Goal: Information Seeking & Learning: Learn about a topic

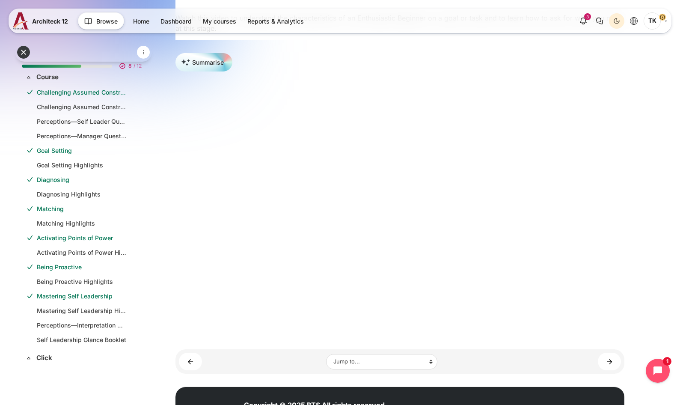
scroll to position [231, 0]
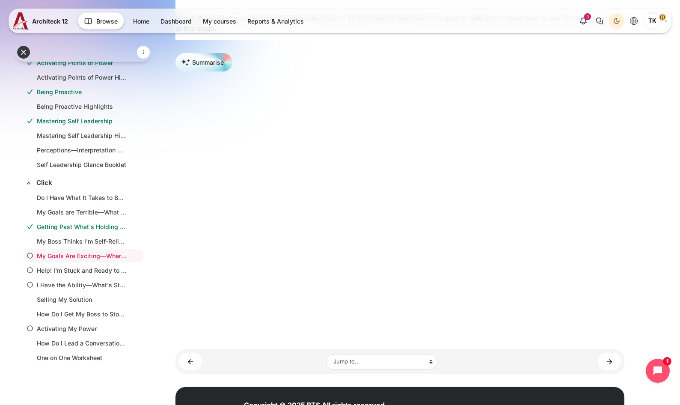
drag, startPoint x: 643, startPoint y: 331, endPoint x: 637, endPoint y: 332, distance: 6.5
click at [643, 331] on div "Open course index My courses Self Leadership Click My Goals Are Exciting—Where …" at bounding box center [400, 150] width 560 height 592
click at [651, 296] on div "Open course index My courses Self Leadership Click My Goals Are Exciting—Where …" at bounding box center [400, 150] width 560 height 592
click at [592, 345] on section "My Goals Are Exciting—Where Do I Start? Blocks Completion requirements To do: F…" at bounding box center [400, 134] width 449 height 477
click at [607, 364] on link "Help! I'm Stuck and Ready to Quit ►" at bounding box center [609, 362] width 23 height 18
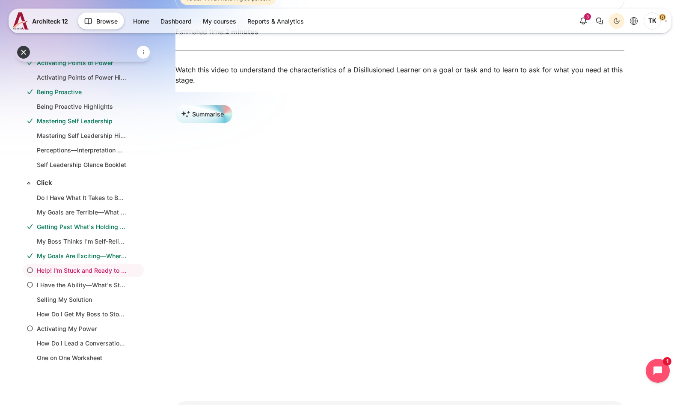
scroll to position [171, 0]
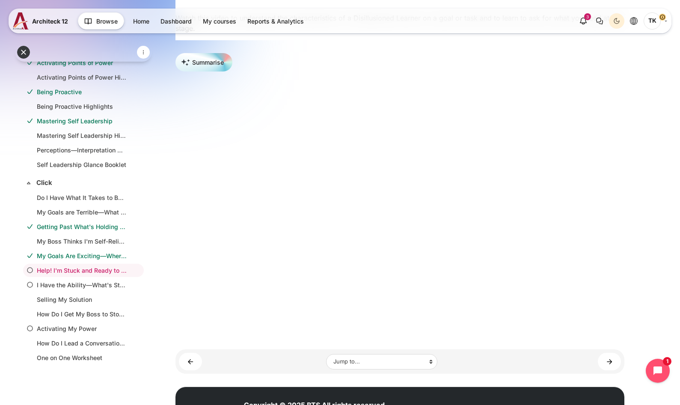
click at [631, 306] on div "Open course index My courses Self Leadership Click Help! I'm Stuck and Ready to…" at bounding box center [400, 150] width 560 height 592
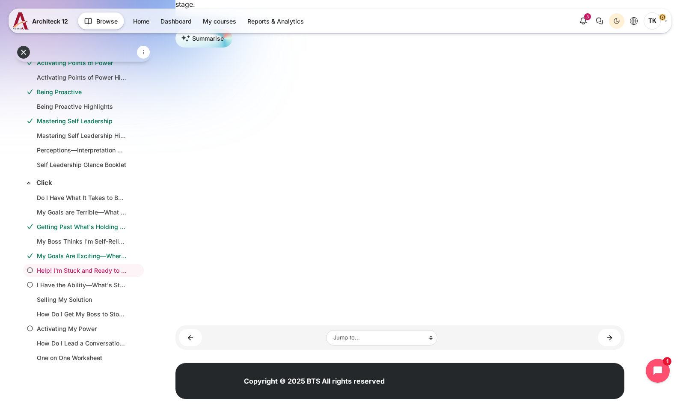
scroll to position [217, 0]
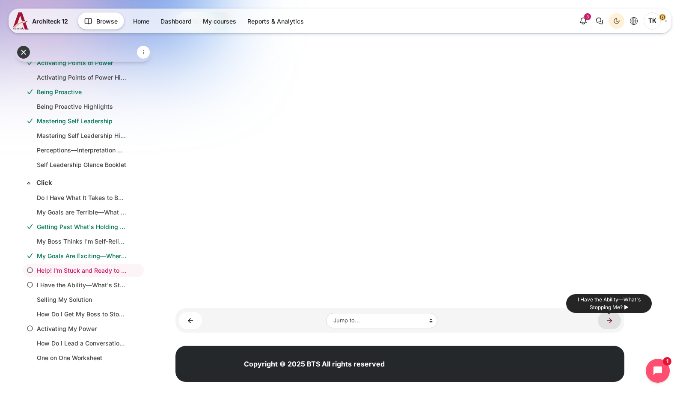
click at [610, 319] on link "I Have the Ability—What's Stopping Me? ►" at bounding box center [609, 321] width 23 height 18
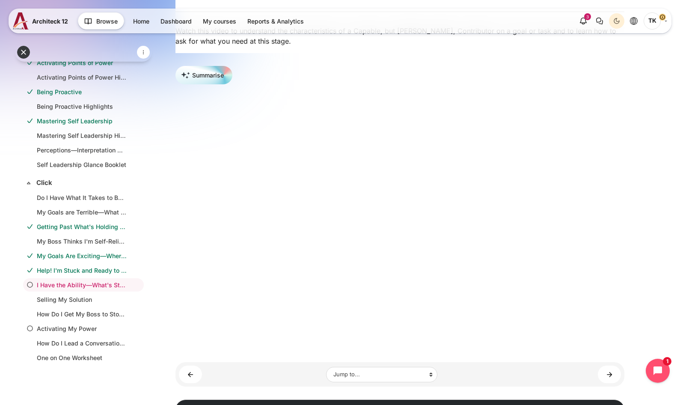
scroll to position [171, 0]
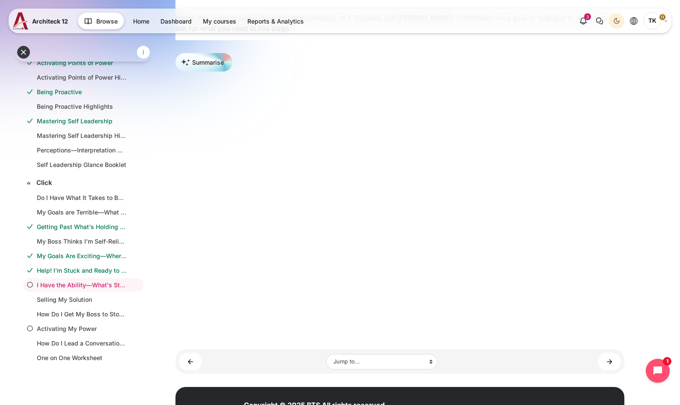
click at [676, 279] on div "Open course index My courses Self Leadership Click I Have the Ability—What's St…" at bounding box center [400, 150] width 560 height 592
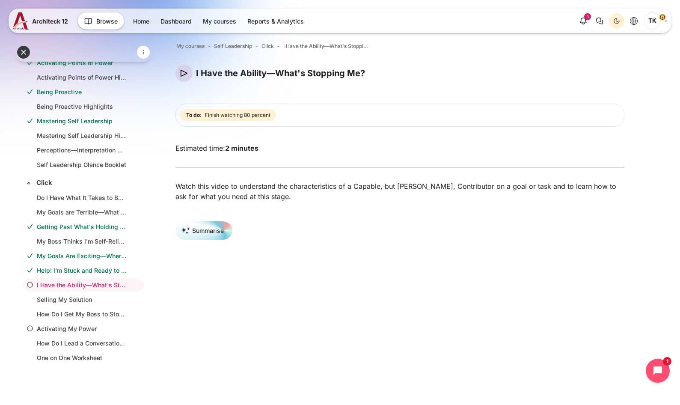
scroll to position [3, 0]
click at [664, 366] on icon "Open chat widget" at bounding box center [662, 370] width 13 height 13
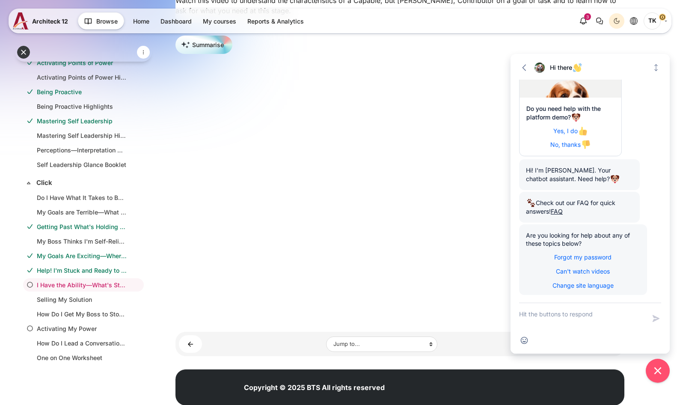
scroll to position [174, 0]
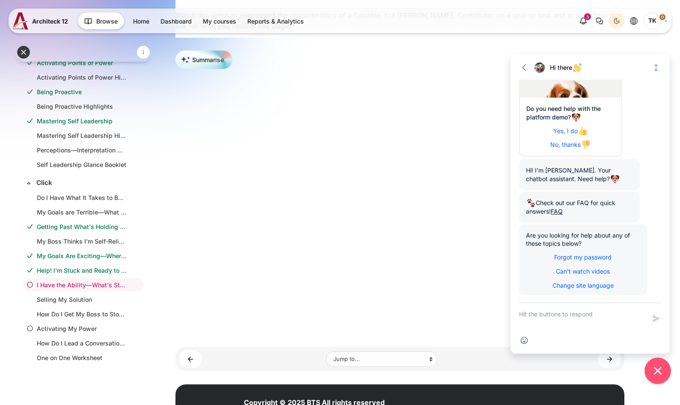
click at [663, 367] on button "Close chat widget" at bounding box center [658, 370] width 27 height 27
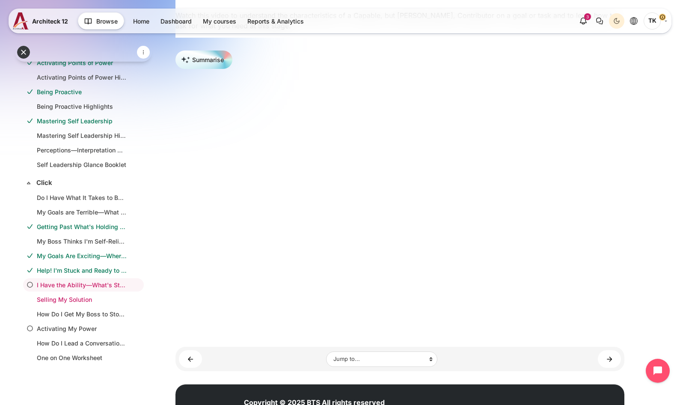
click at [62, 293] on li "Selling My Solution" at bounding box center [83, 299] width 121 height 13
click at [612, 362] on link "Selling My Solution ►" at bounding box center [609, 359] width 23 height 18
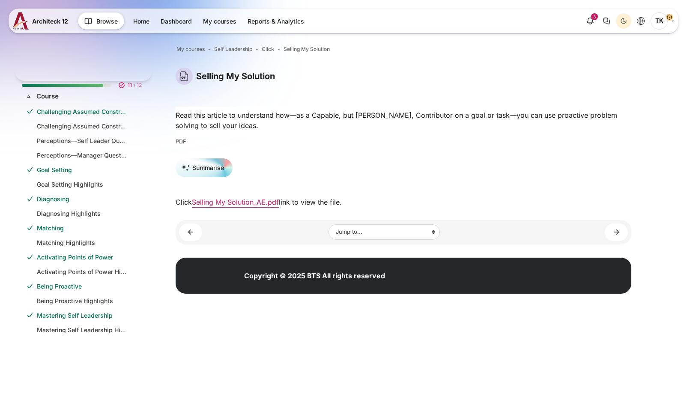
scroll to position [231, 0]
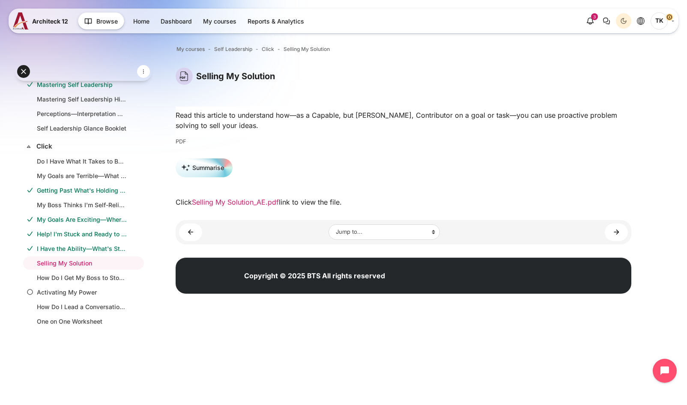
click at [262, 206] on link "Selling My Solution_AE.pdf" at bounding box center [235, 202] width 87 height 9
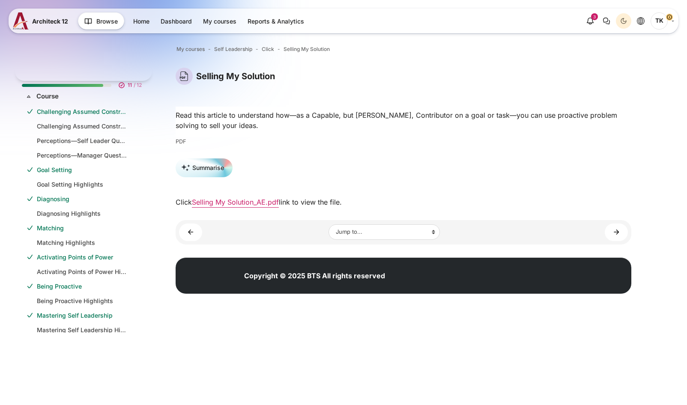
scroll to position [231, 0]
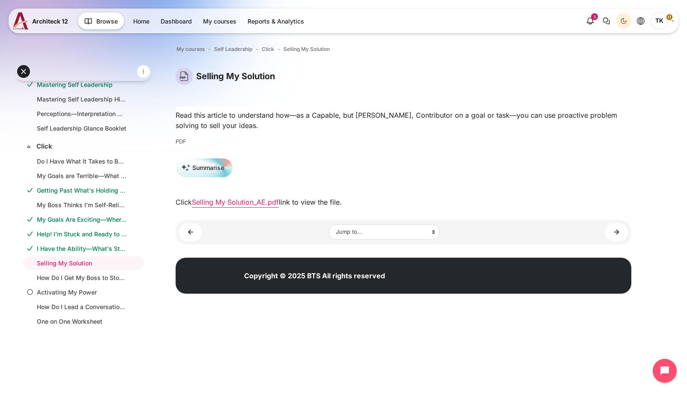
click at [311, 280] on strong "Copyright © 2025 BTS All rights reserved" at bounding box center [314, 275] width 141 height 9
click at [622, 235] on link "How Do I Get My Boss to Stop Micromanaging Me? ►" at bounding box center [615, 232] width 23 height 18
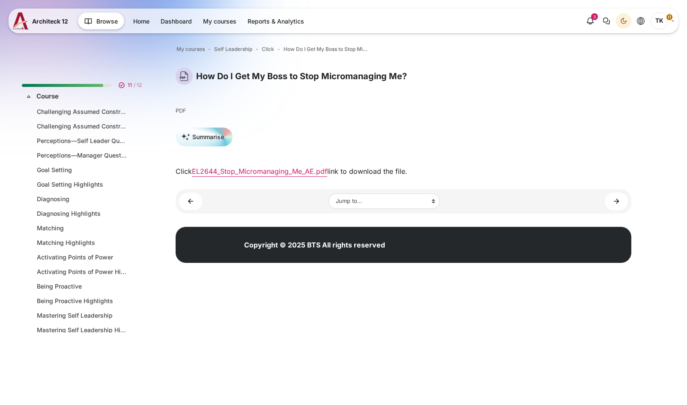
scroll to position [231, 0]
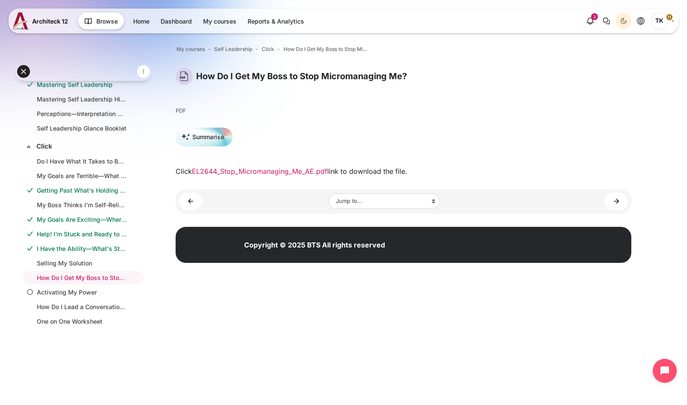
click at [312, 171] on link "EL2644_Stop_Micromanaging_Me_AE.pdf" at bounding box center [259, 171] width 135 height 9
click at [417, 128] on div "Summarise" at bounding box center [403, 140] width 455 height 25
click at [103, 202] on link "My Boss Thinks I'm Self-Reliant, but I'm Not" at bounding box center [82, 204] width 90 height 9
click at [94, 208] on link "My Boss Thinks I'm Self-Reliant, but I'm Not" at bounding box center [82, 204] width 90 height 9
click at [99, 208] on link "My Boss Thinks I'm Self-Reliant, but I'm Not" at bounding box center [82, 204] width 90 height 9
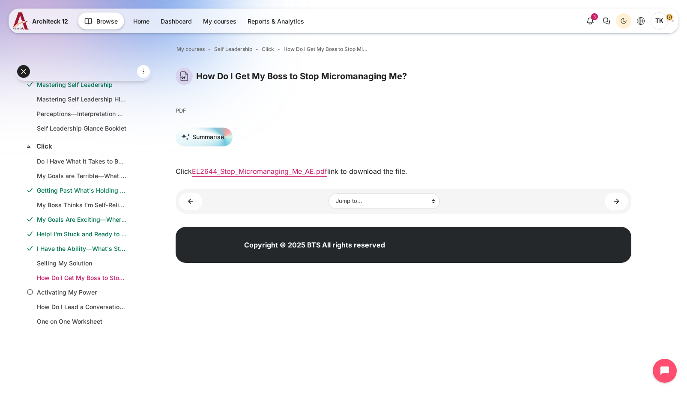
click at [98, 273] on li "How Do I Get My Boss to Stop Micromanaging Me?" at bounding box center [83, 277] width 121 height 13
click at [98, 275] on link "How Do I Get My Boss to Stop Micromanaging Me?" at bounding box center [82, 277] width 90 height 9
click at [93, 291] on link "Activating My Power" at bounding box center [82, 292] width 90 height 9
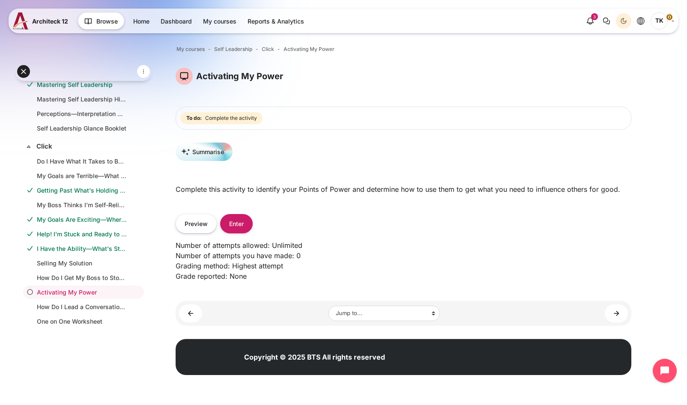
scroll to position [0, 6]
click at [232, 226] on button "Enter" at bounding box center [236, 223] width 33 height 19
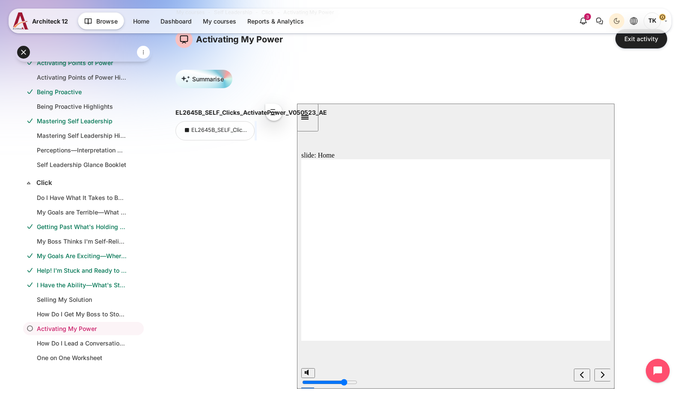
scroll to position [128, 0]
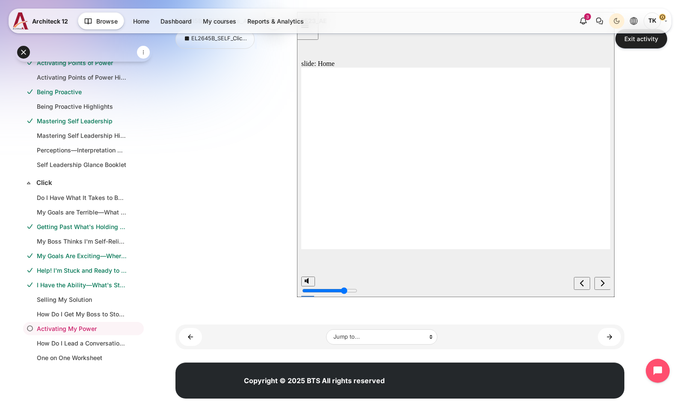
click at [606, 282] on div "next" at bounding box center [602, 283] width 9 height 9
click at [606, 281] on div "next" at bounding box center [602, 283] width 9 height 9
click at [577, 280] on div "previous" at bounding box center [581, 283] width 9 height 9
click at [580, 280] on icon "previous" at bounding box center [582, 283] width 4 height 8
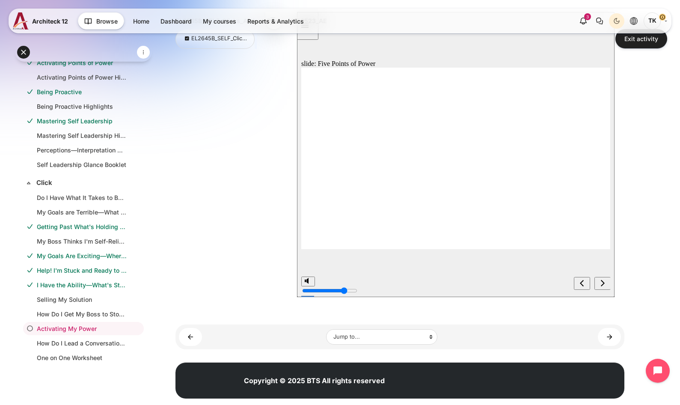
click at [580, 280] on icon "previous" at bounding box center [582, 283] width 4 height 8
click at [604, 280] on icon "next" at bounding box center [602, 283] width 4 height 8
click at [603, 280] on icon "next" at bounding box center [602, 283] width 4 height 8
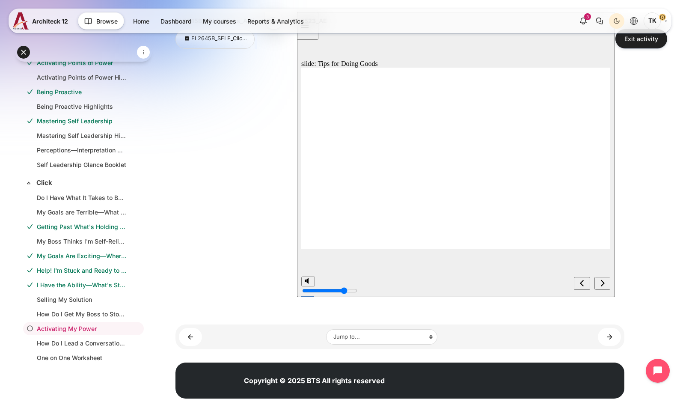
drag, startPoint x: 462, startPoint y: 191, endPoint x: 461, endPoint y: 225, distance: 33.4
click at [601, 280] on icon "next" at bounding box center [603, 283] width 4 height 6
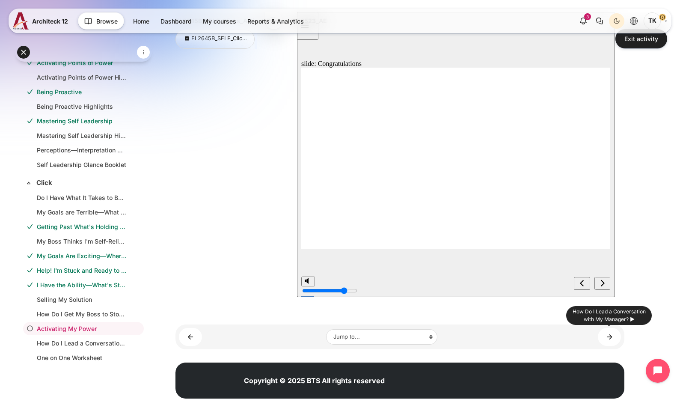
click at [597, 332] on div "Content" at bounding box center [547, 337] width 147 height 18
click at [605, 333] on link "How Do I Lead a Conversation with My Manager? ►" at bounding box center [609, 337] width 23 height 18
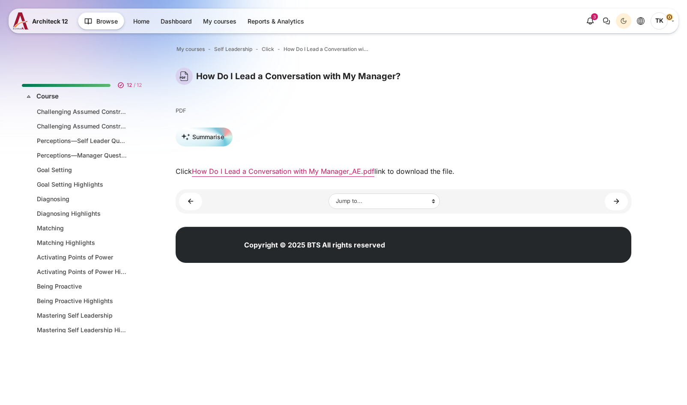
scroll to position [231, 0]
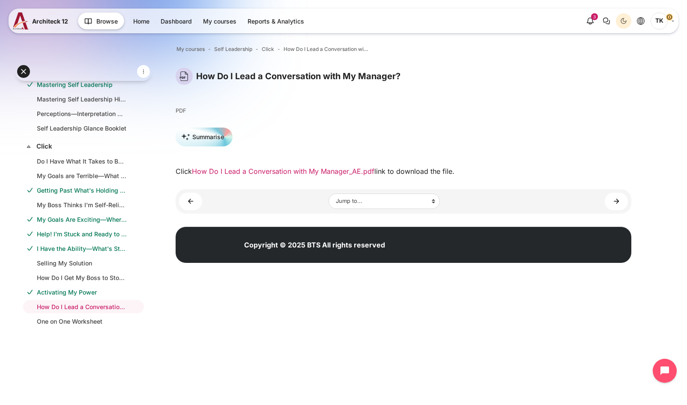
click at [360, 173] on link "How Do I Lead a Conversation with My Manager_AE.pdf" at bounding box center [283, 171] width 182 height 9
click at [449, 286] on div "Open course index My courses Self Leadership Click How Do I Lead a Conversation…" at bounding box center [403, 155] width 455 height 261
click at [613, 202] on link "One on One Worksheet ►" at bounding box center [615, 202] width 23 height 18
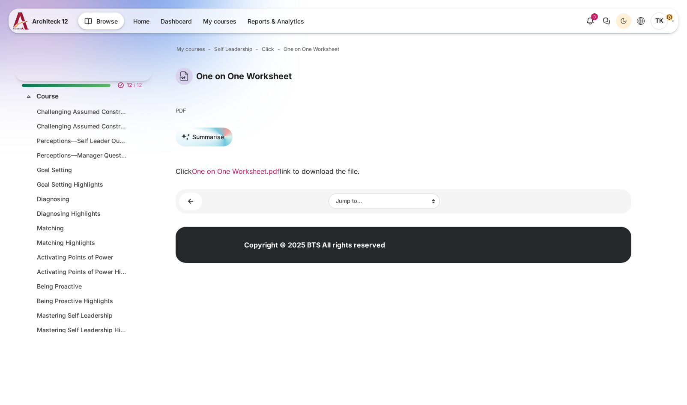
scroll to position [231, 0]
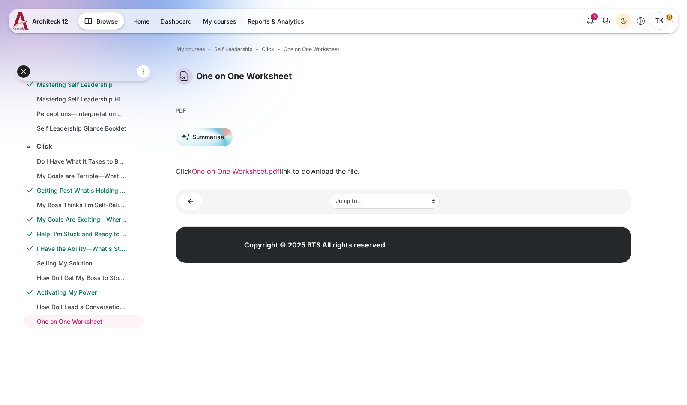
click at [209, 168] on link "One on One Worksheet.pdf" at bounding box center [236, 171] width 88 height 9
click at [313, 286] on html "Skip to main content Expand all Collapse all 12 / 12" at bounding box center [343, 143] width 687 height 286
click at [86, 19] on icon at bounding box center [86, 21] width 3 height 5
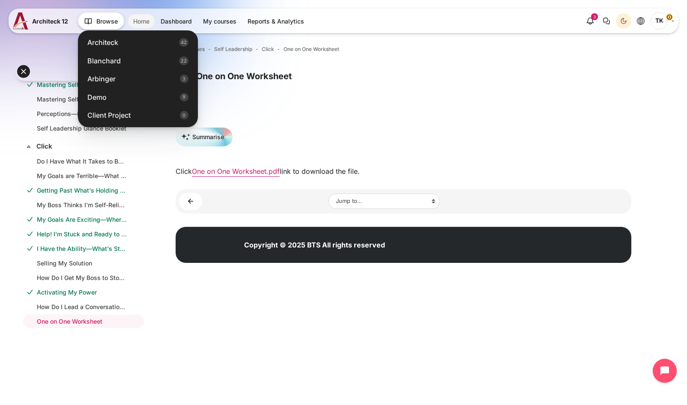
click at [140, 14] on link "Home" at bounding box center [141, 21] width 27 height 14
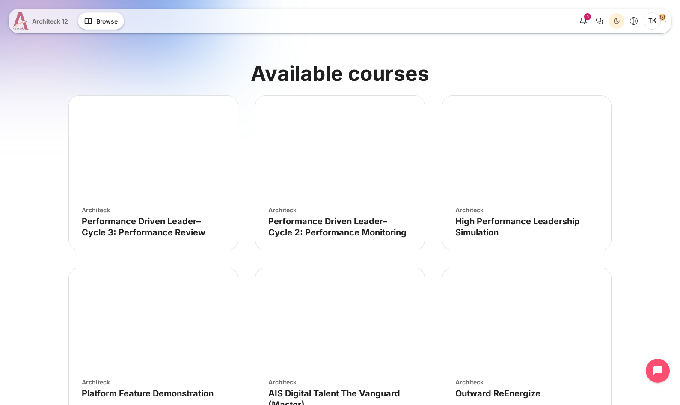
click at [49, 20] on span "Architeck 12" at bounding box center [50, 21] width 36 height 9
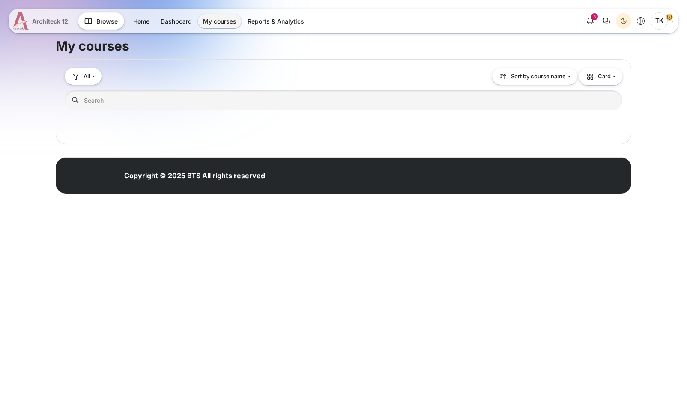
click at [50, 21] on span "Architeck 12" at bounding box center [50, 21] width 36 height 9
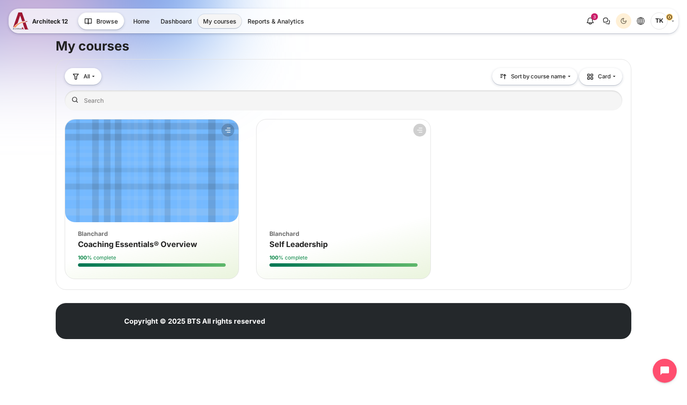
click at [294, 214] on figure "Course overview" at bounding box center [342, 170] width 173 height 103
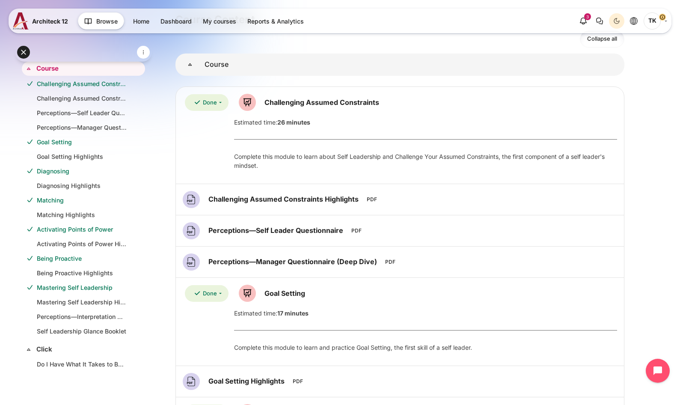
scroll to position [128, 0]
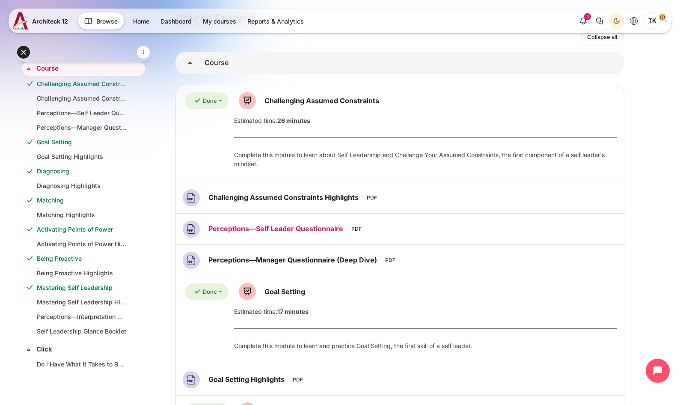
click at [333, 231] on link "Perceptions—Self Leader Questionnaire File" at bounding box center [276, 228] width 137 height 9
click at [92, 161] on link "Goal Setting Highlights" at bounding box center [82, 156] width 90 height 9
click at [59, 146] on link "Goal Setting" at bounding box center [82, 141] width 90 height 9
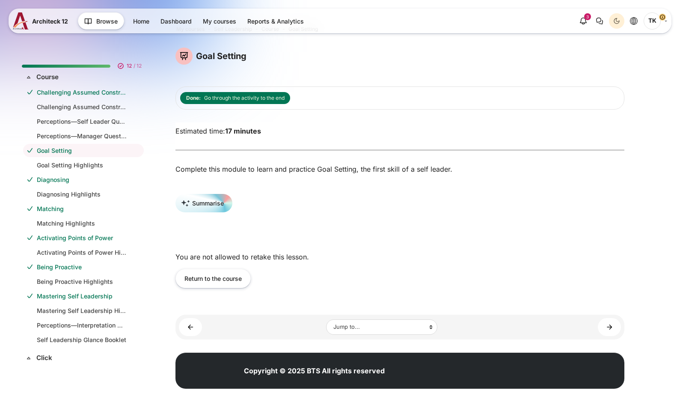
scroll to position [31, 0]
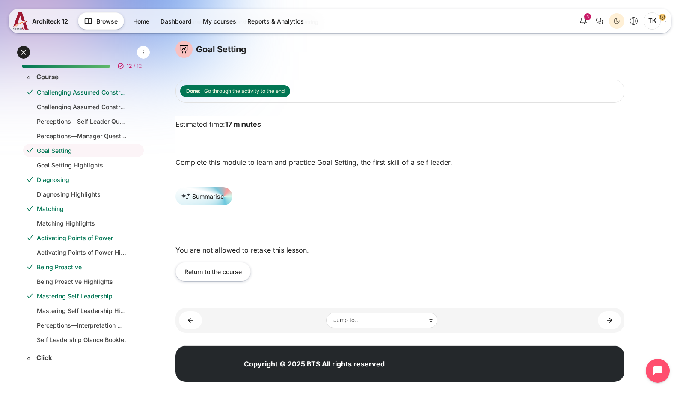
click at [75, 184] on link "Diagnosing" at bounding box center [82, 179] width 90 height 9
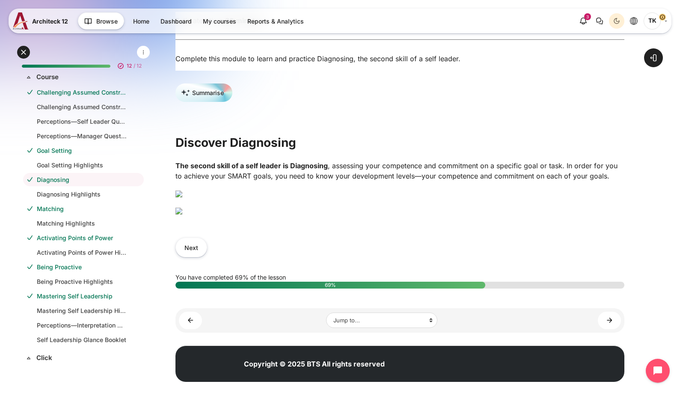
scroll to position [326, 0]
click at [404, 317] on select "Jump to... Main course page Challenging Assumed Constraints Challenging Assumed…" at bounding box center [381, 319] width 111 height 15
select select "/mod/resource/view.php?id=2204&forceview=1"
click at [326, 312] on select "Jump to... Main course page Challenging Assumed Constraints Challenging Assumed…" at bounding box center [381, 319] width 111 height 15
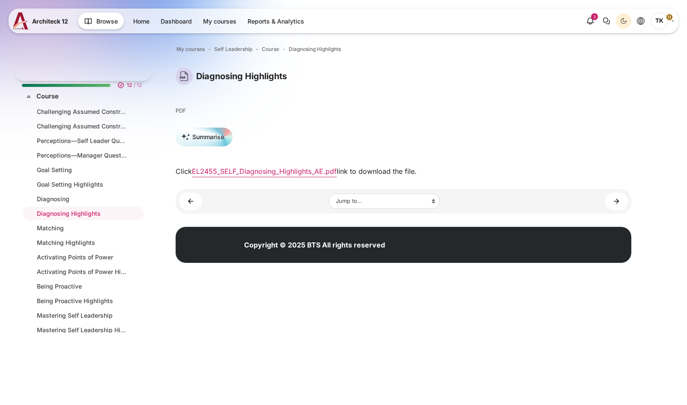
scroll to position [6, 0]
